Goal: Navigation & Orientation: Find specific page/section

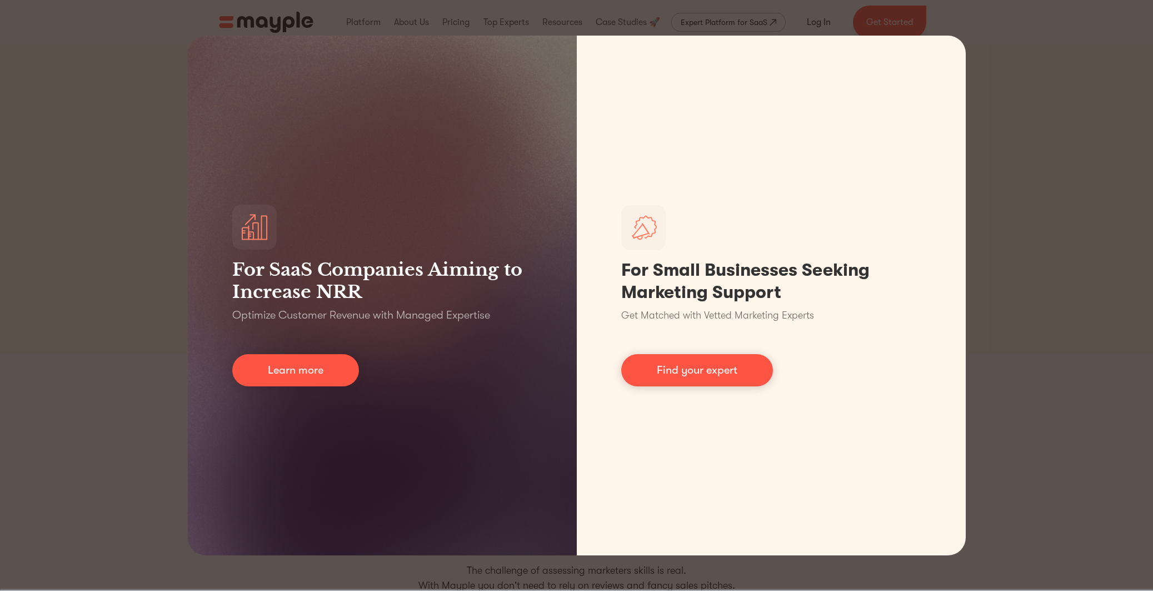
click at [147, 36] on div "For SaaS Companies Aiming to Increase NRR Optimize Customer Revenue with Manage…" at bounding box center [576, 295] width 1153 height 591
click at [1016, 75] on div "For SaaS Companies Aiming to Increase NRR Optimize Customer Revenue with Manage…" at bounding box center [576, 295] width 1153 height 591
click at [1034, 193] on div "For SaaS Companies Aiming to Increase NRR Optimize Customer Revenue with Manage…" at bounding box center [576, 295] width 1153 height 591
click at [1134, 295] on div "For SaaS Companies Aiming to Increase NRR Optimize Customer Revenue with Manage…" at bounding box center [576, 295] width 1153 height 591
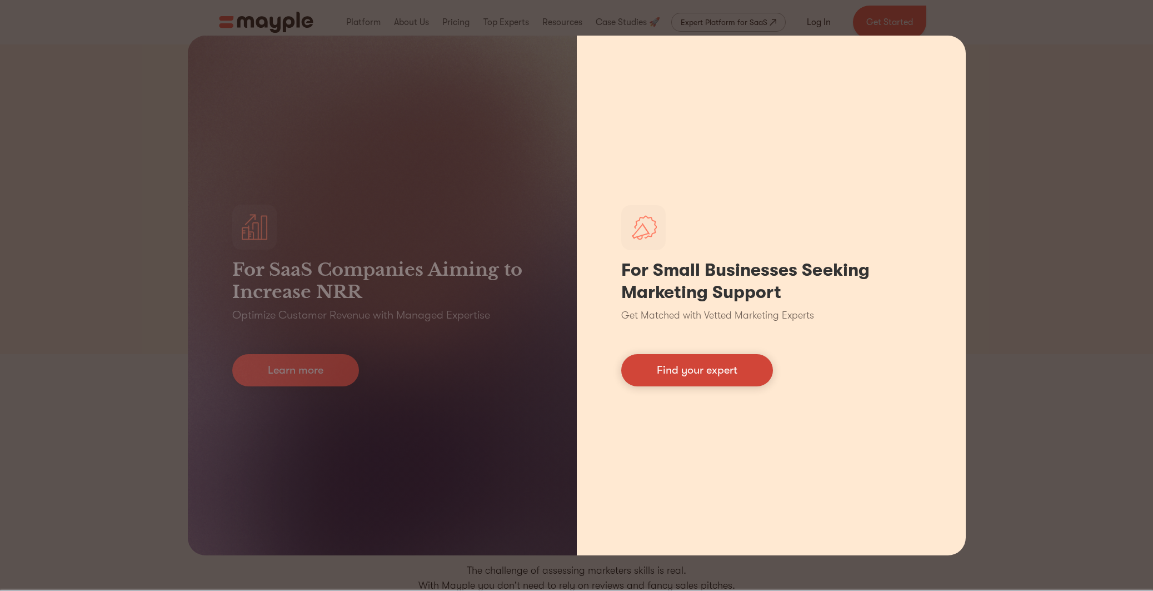
click at [693, 370] on link "Find your expert" at bounding box center [697, 370] width 152 height 32
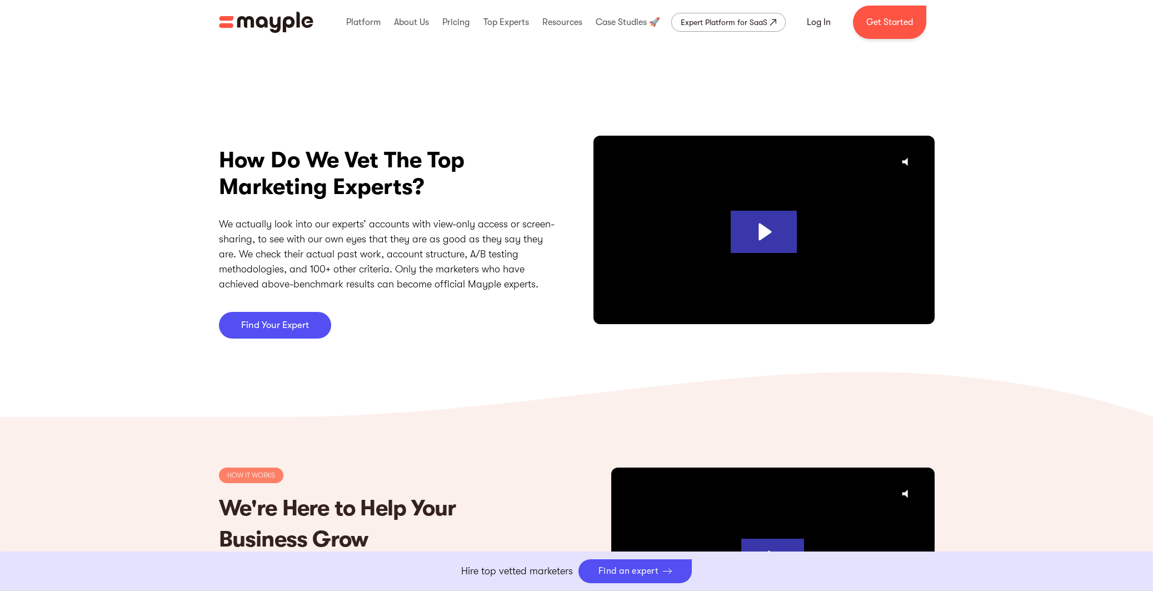
scroll to position [3015, 0]
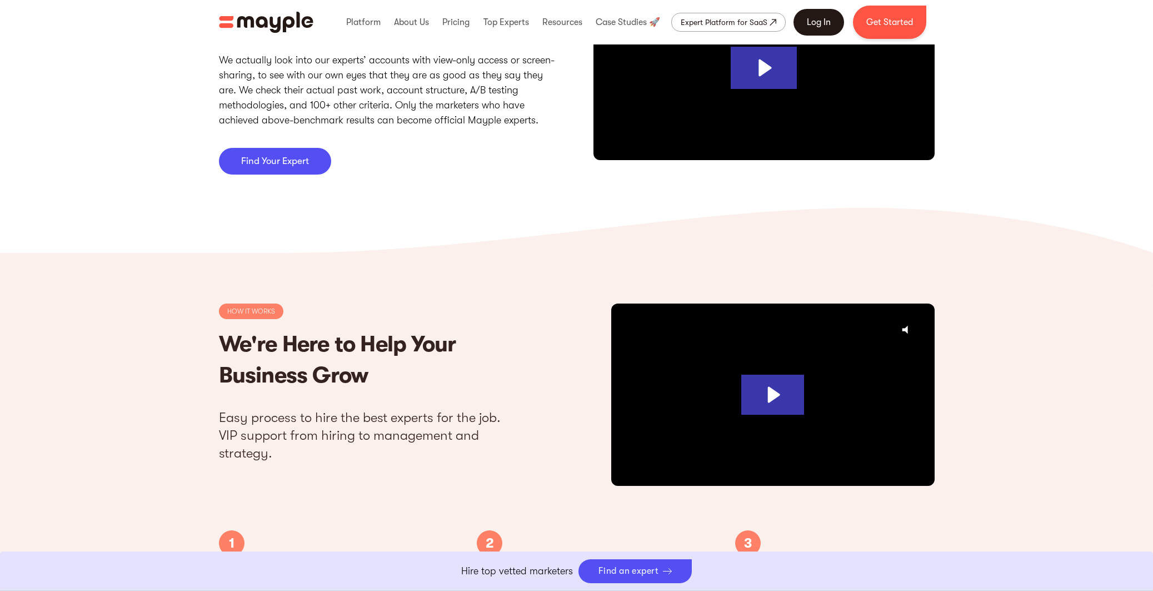
click at [816, 24] on link "Log In" at bounding box center [819, 22] width 51 height 27
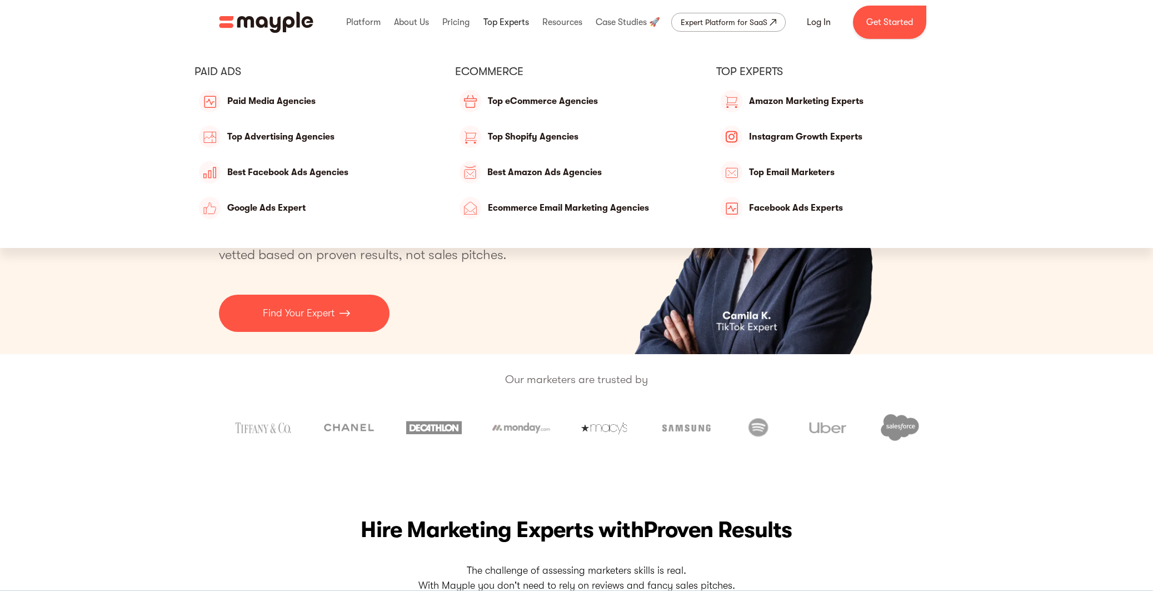
click at [515, 21] on link at bounding box center [506, 22] width 51 height 36
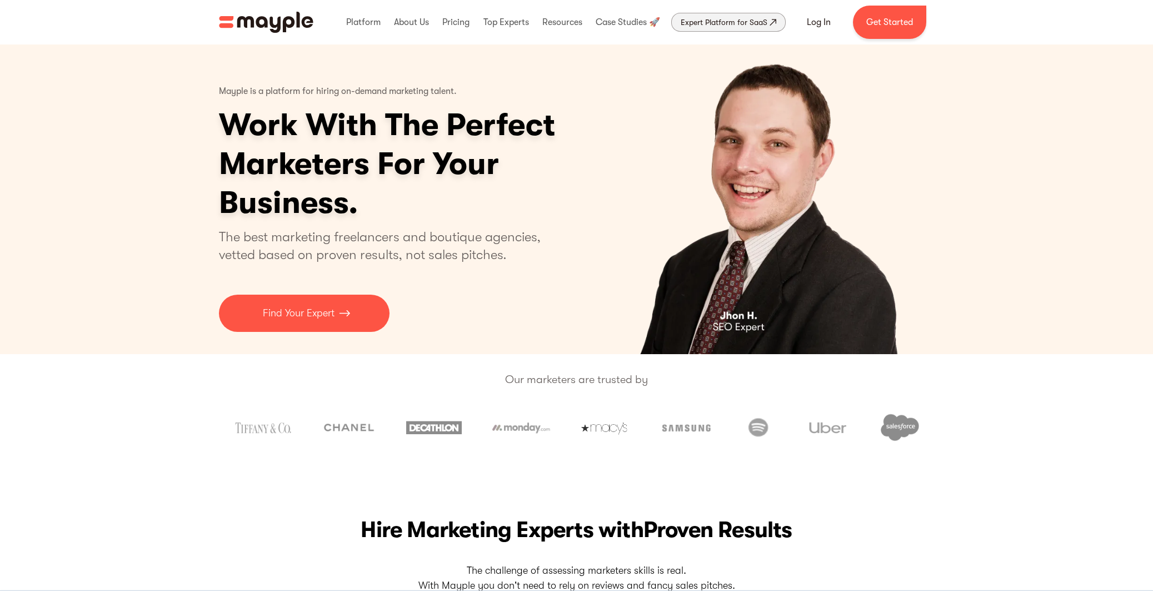
click at [754, 25] on div "Expert Platform for SaaS" at bounding box center [724, 22] width 87 height 13
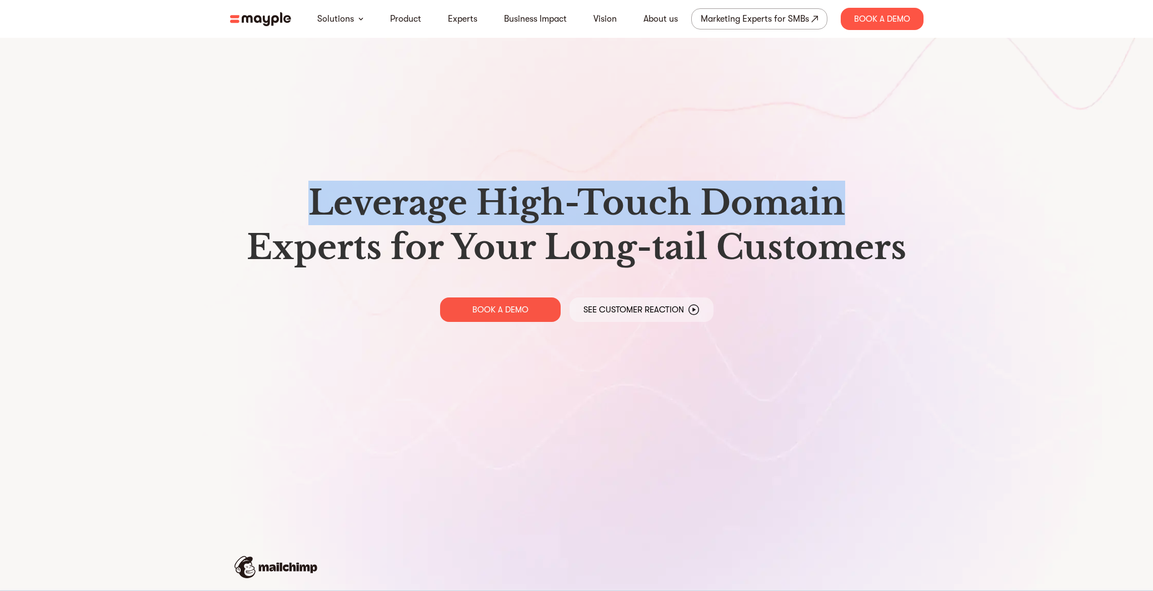
drag, startPoint x: 314, startPoint y: 194, endPoint x: 835, endPoint y: 218, distance: 521.8
click at [835, 218] on h1 "Leverage High-Touch Domain Experts for Your Long-tail Customers" at bounding box center [577, 225] width 676 height 89
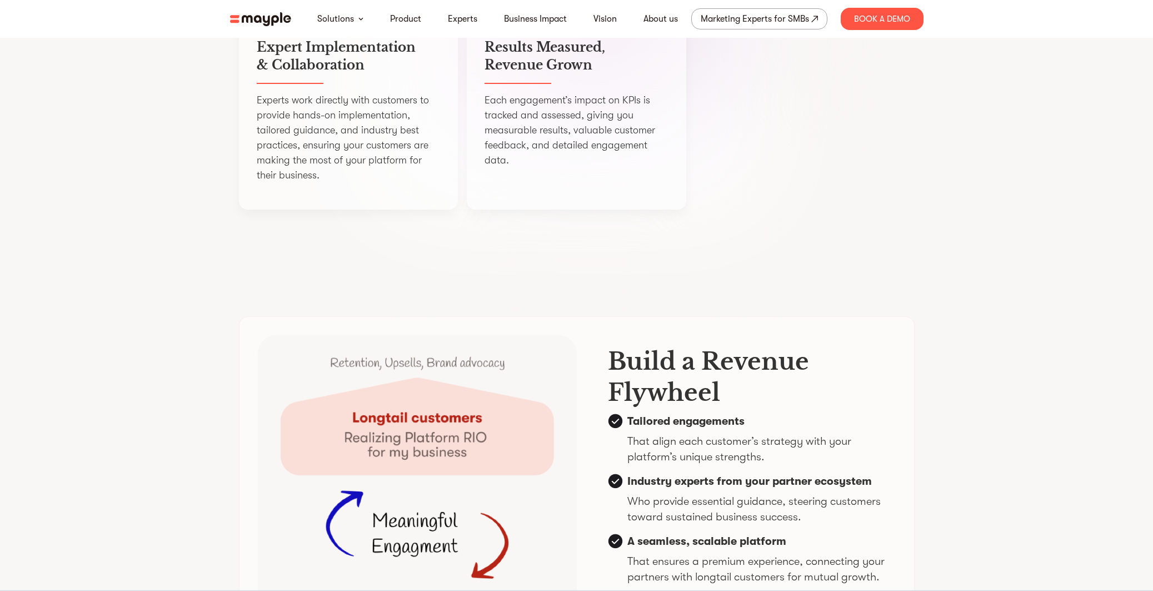
scroll to position [2507, 0]
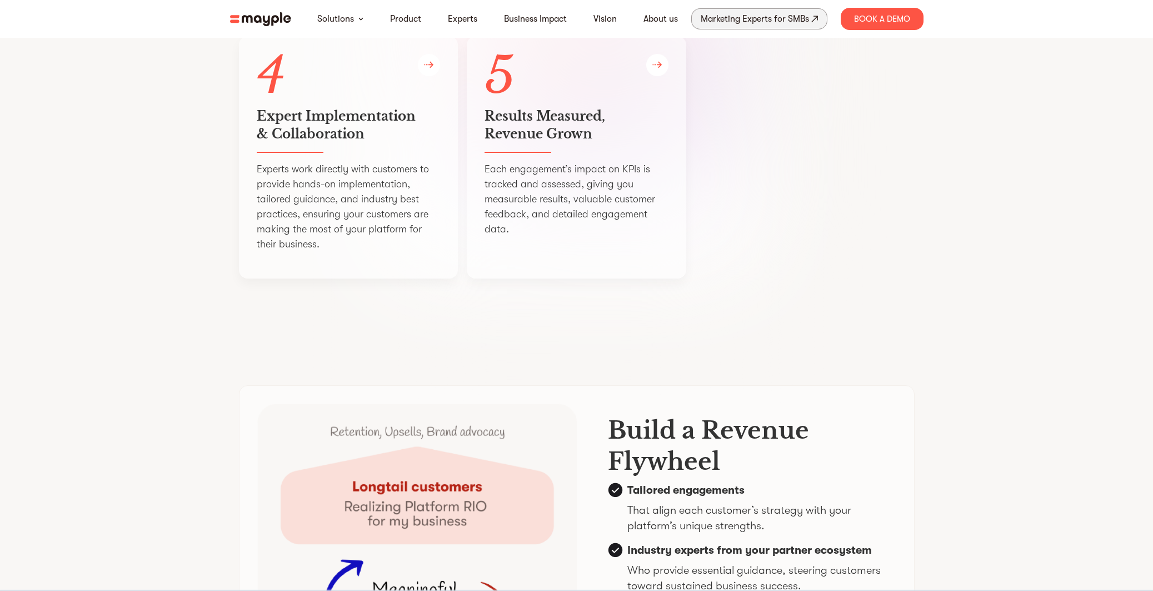
click at [761, 24] on div "Marketing Experts for SMBs" at bounding box center [755, 19] width 108 height 16
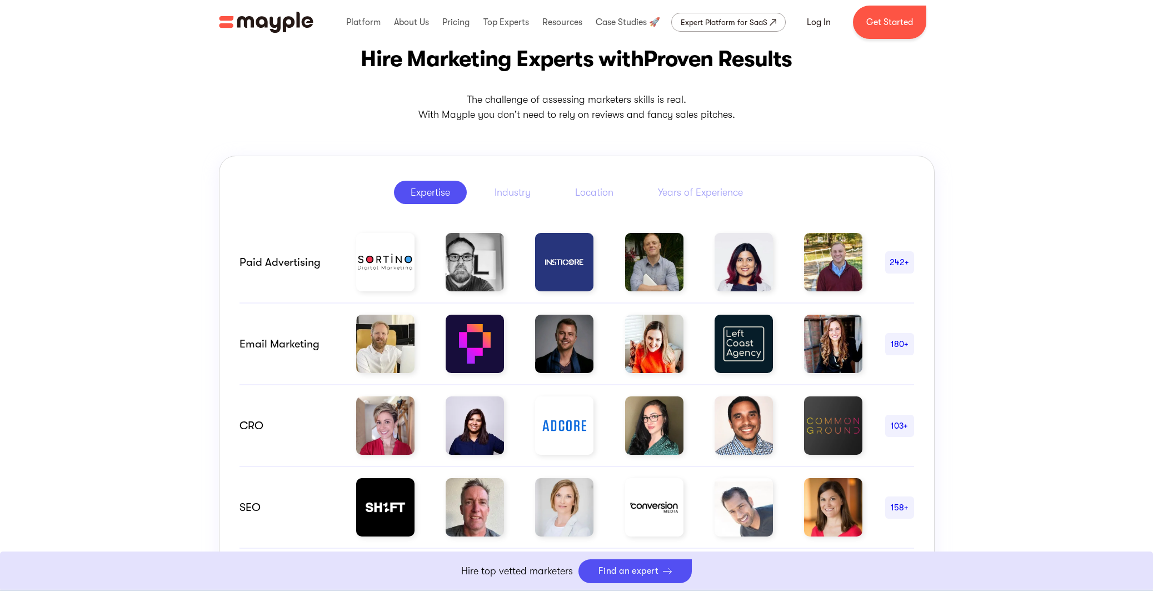
scroll to position [660, 0]
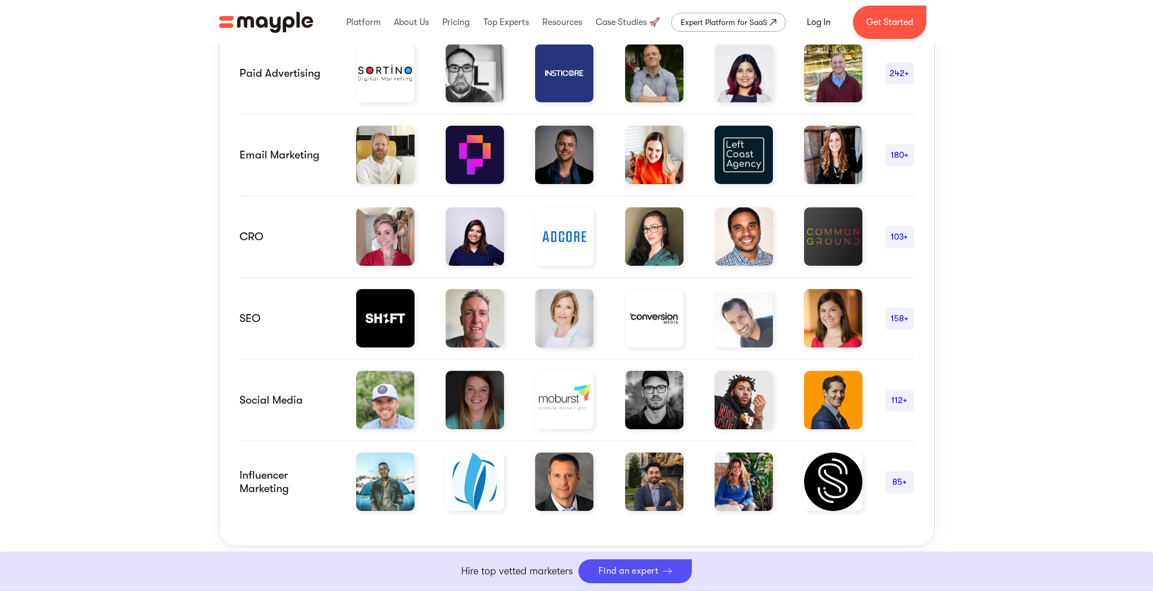
click at [905, 318] on div "158+" at bounding box center [899, 318] width 29 height 13
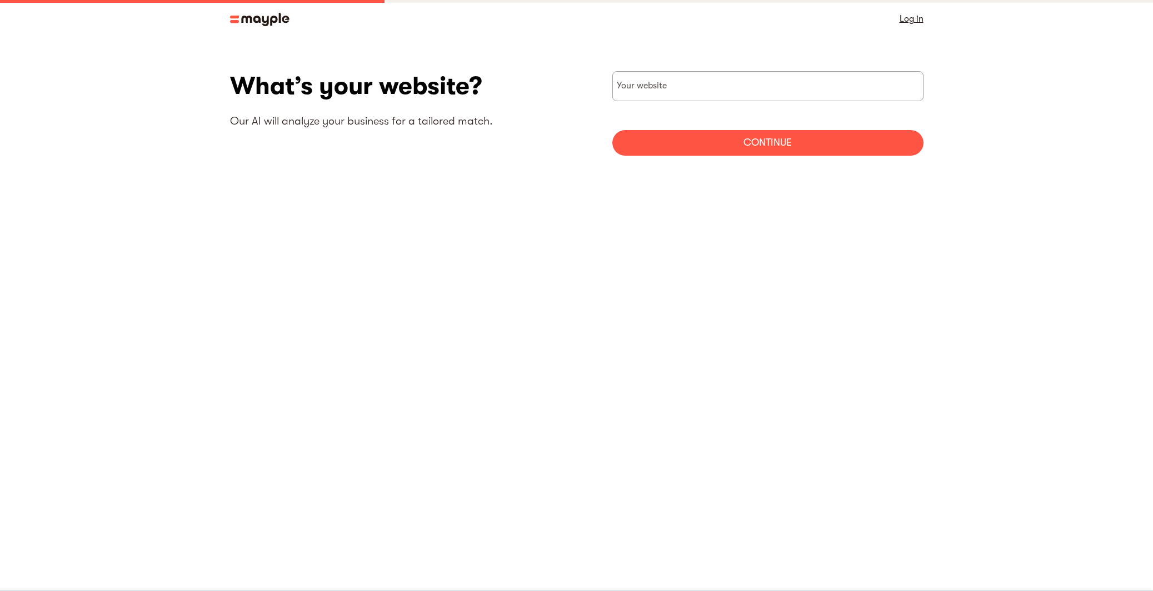
click at [916, 21] on link "Log in" at bounding box center [912, 19] width 24 height 16
